Goal: Information Seeking & Learning: Learn about a topic

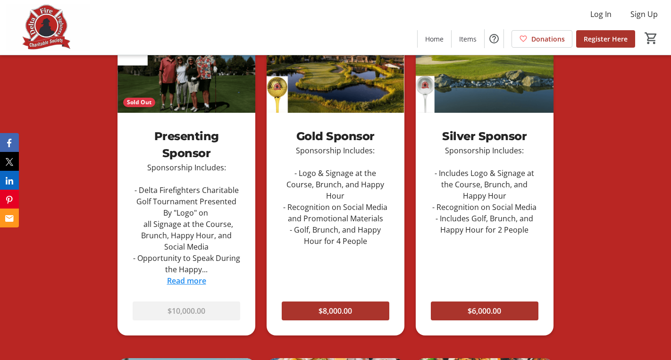
scroll to position [514, 0]
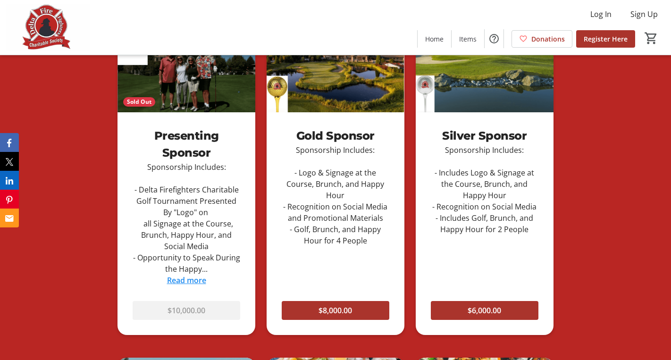
click at [184, 281] on link "Read more" at bounding box center [186, 280] width 39 height 10
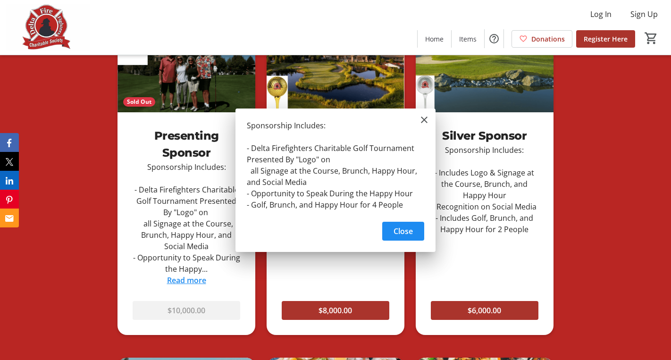
scroll to position [0, 0]
click at [421, 120] on mat-icon "Close" at bounding box center [424, 119] width 11 height 11
